Goal: Task Accomplishment & Management: Complete application form

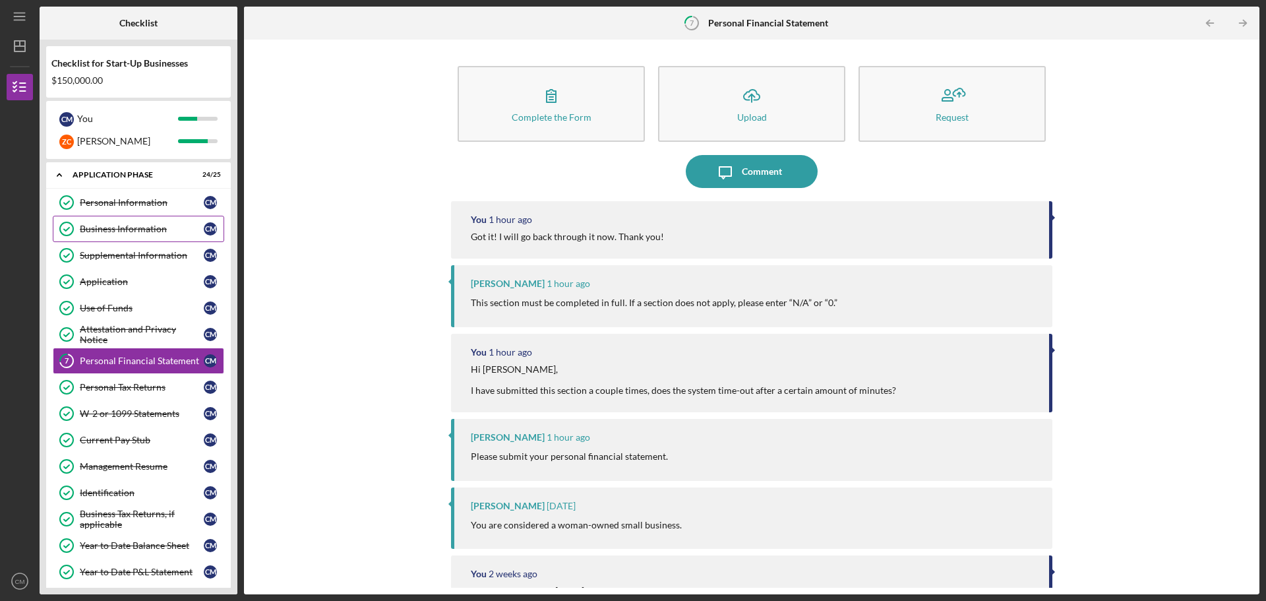
click at [119, 231] on div "Business Information" at bounding box center [142, 228] width 124 height 11
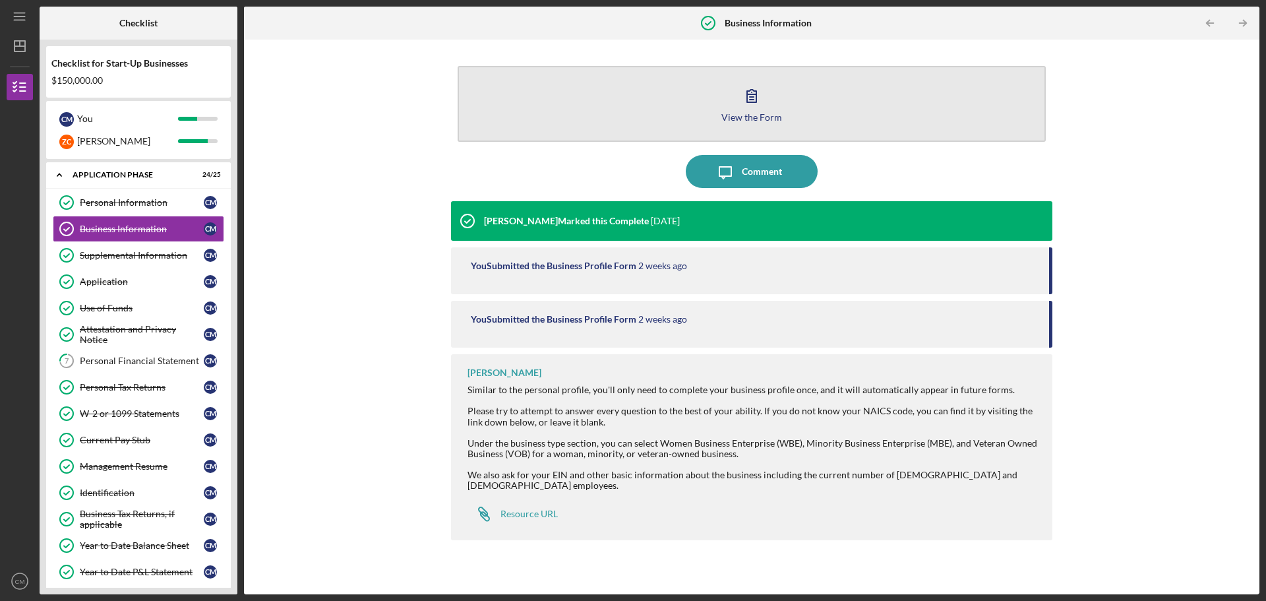
click at [734, 117] on div "View the Form" at bounding box center [751, 117] width 61 height 10
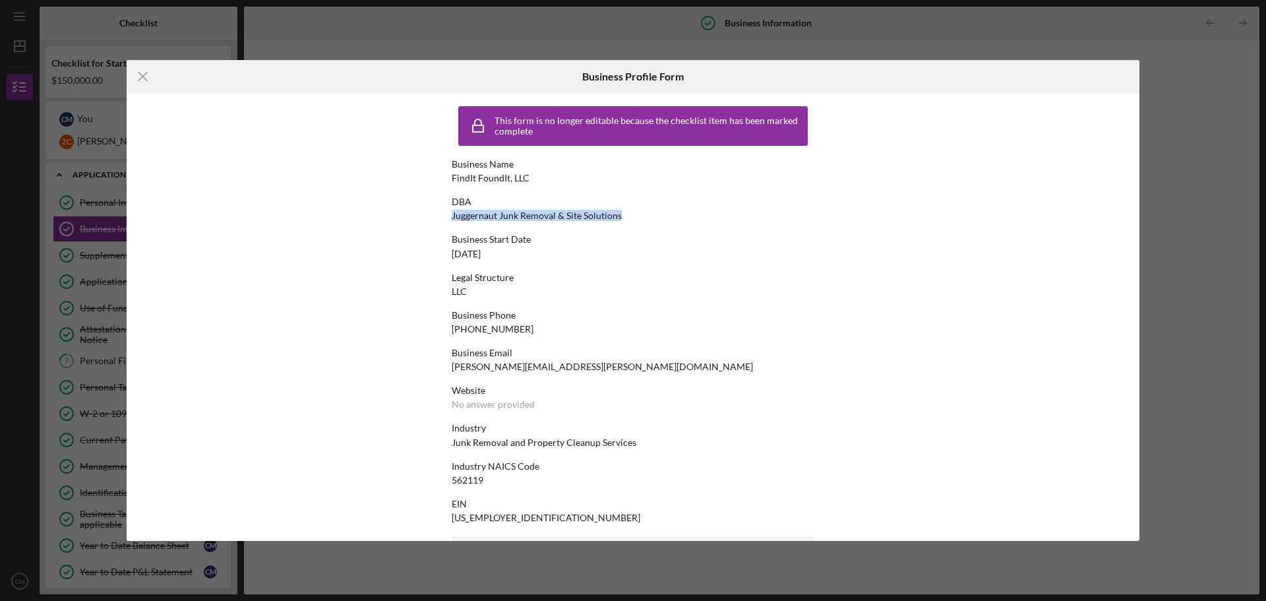
drag, startPoint x: 450, startPoint y: 213, endPoint x: 685, endPoint y: 212, distance: 235.4
click at [685, 212] on div "DBA Juggernaut Junk Removal & Site Solutions" at bounding box center [633, 208] width 363 height 24
copy div "Juggernaut Junk Removal & Site Solutions"
